Goal: Navigation & Orientation: Go to known website

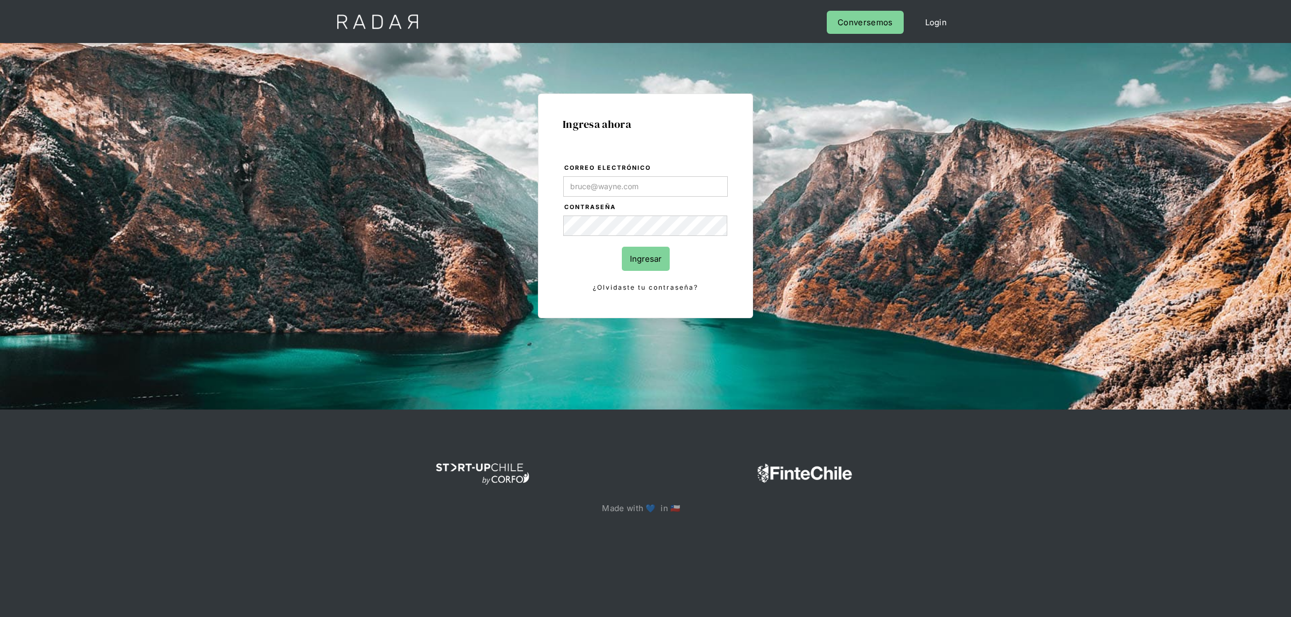
click at [608, 186] on input "Correo electrónico" at bounding box center [645, 186] width 165 height 20
type input "[EMAIL_ADDRESS][DOMAIN_NAME]"
click at [655, 259] on input "Ingresar" at bounding box center [646, 259] width 48 height 24
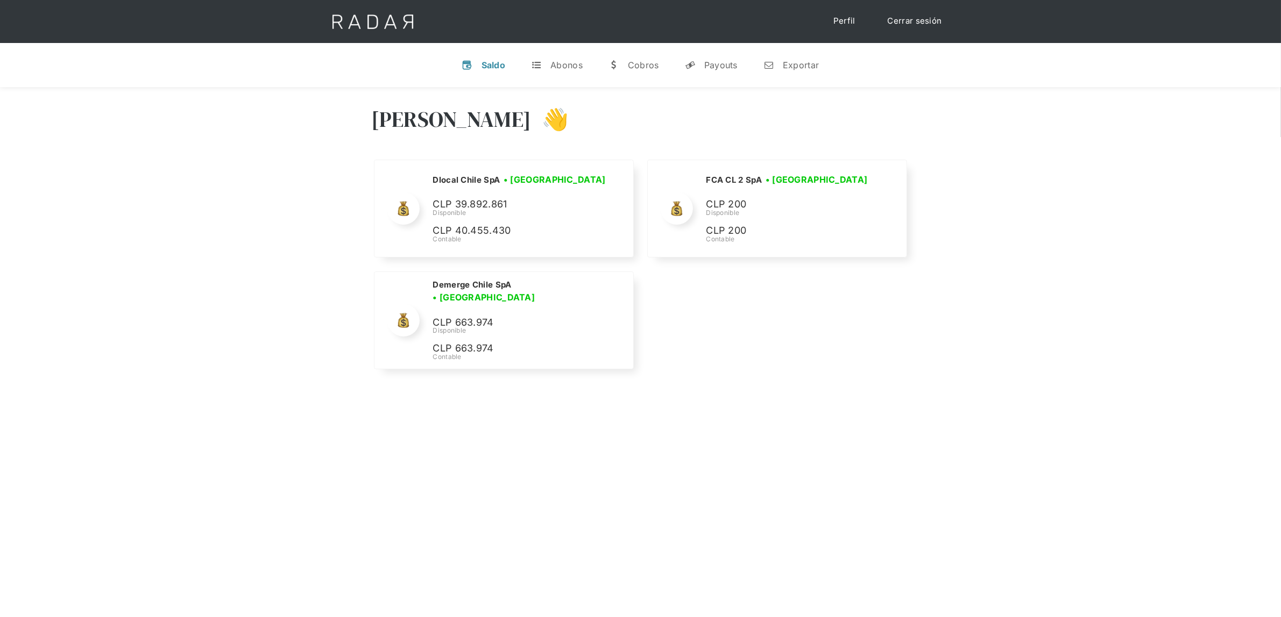
drag, startPoint x: 588, startPoint y: 415, endPoint x: 578, endPoint y: 423, distance: 13.0
click at [588, 415] on div "Hola Lucas 👋 Cargando tus cuentas... Nombre de la empresa • Conectada • Descone…" at bounding box center [640, 395] width 1281 height 617
